Goal: Browse casually: Explore the website without a specific task or goal

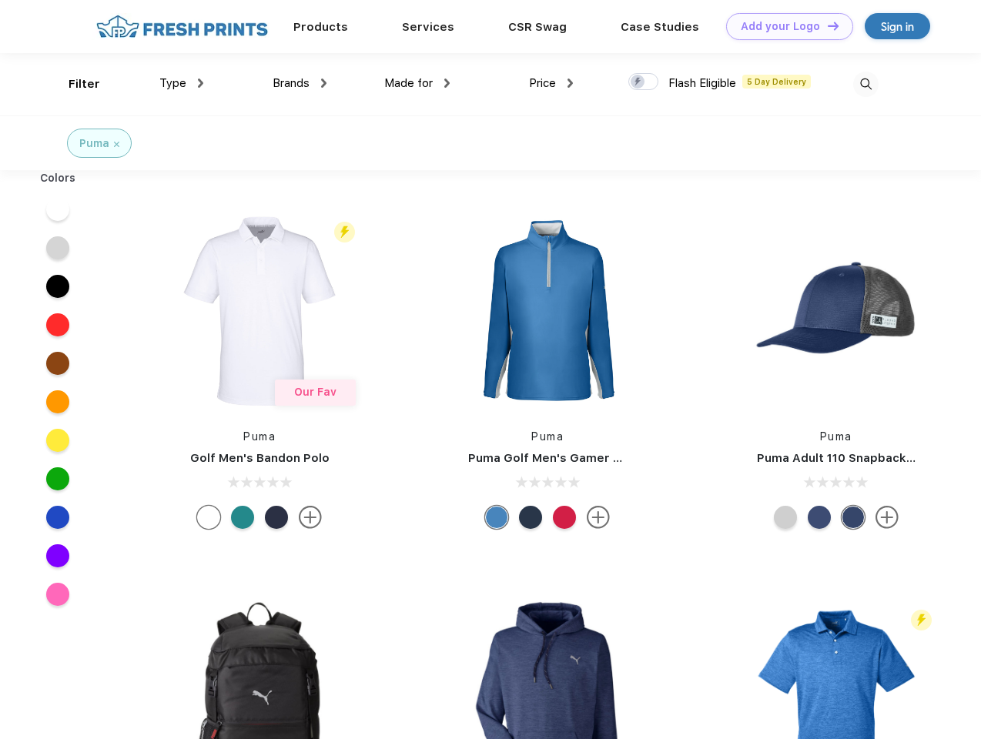
click at [784, 26] on link "Add your Logo Design Tool" at bounding box center [789, 26] width 127 height 27
click at [0, 0] on div "Design Tool" at bounding box center [0, 0] width 0 height 0
click at [826, 25] on link "Add your Logo Design Tool" at bounding box center [789, 26] width 127 height 27
click at [74, 84] on div "Filter" at bounding box center [85, 84] width 32 height 18
click at [182, 83] on span "Type" at bounding box center [172, 83] width 27 height 14
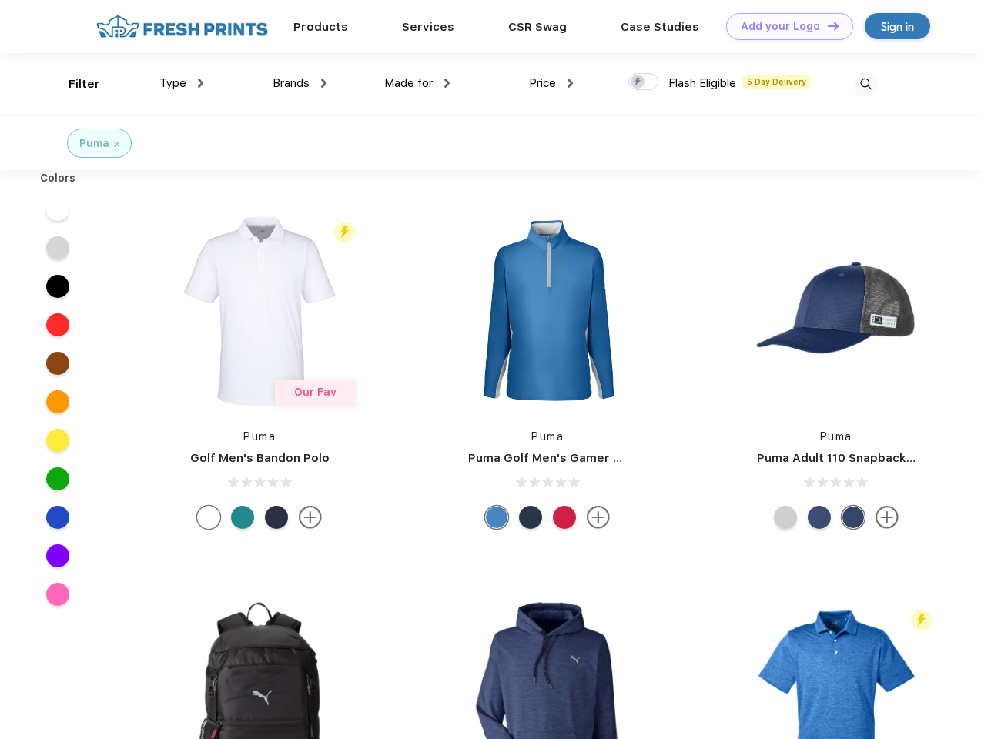
click at [300, 83] on span "Brands" at bounding box center [291, 83] width 37 height 14
click at [417, 83] on span "Made for" at bounding box center [408, 83] width 49 height 14
click at [551, 83] on span "Price" at bounding box center [542, 83] width 27 height 14
click at [644, 82] on div at bounding box center [643, 81] width 30 height 17
click at [638, 82] on input "checkbox" at bounding box center [633, 77] width 10 height 10
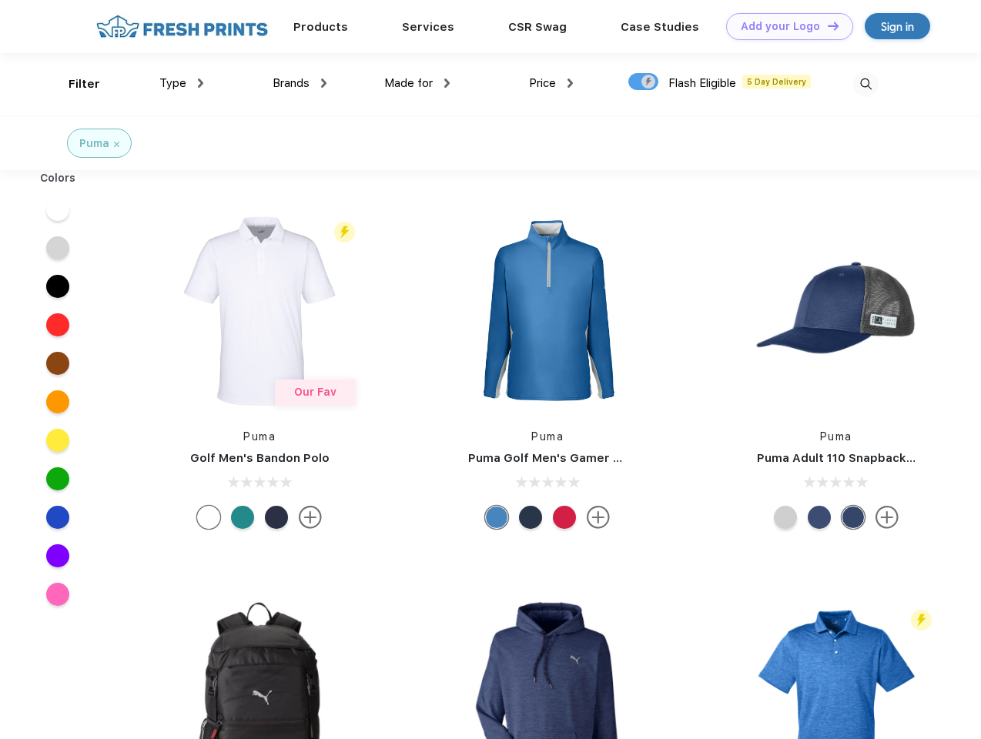
click at [866, 84] on img at bounding box center [865, 84] width 25 height 25
